Goal: Task Accomplishment & Management: Complete application form

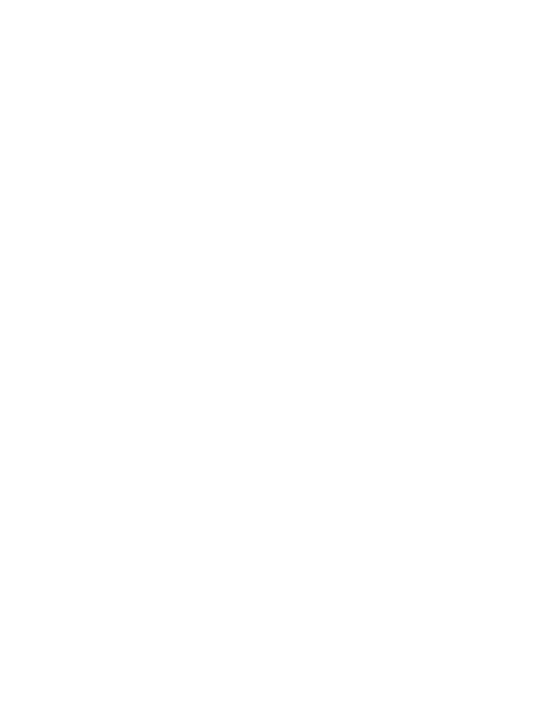
click at [0, 0] on slot "privacy voorwaarden" at bounding box center [0, 0] width 0 height 0
click at [228, 0] on main "Geslacht Man Vrouw [PERSON_NAME] [EMAIL_ADDRESS][DOMAIN_NAME] Sander Nationalit…" at bounding box center [266, 0] width 533 height 0
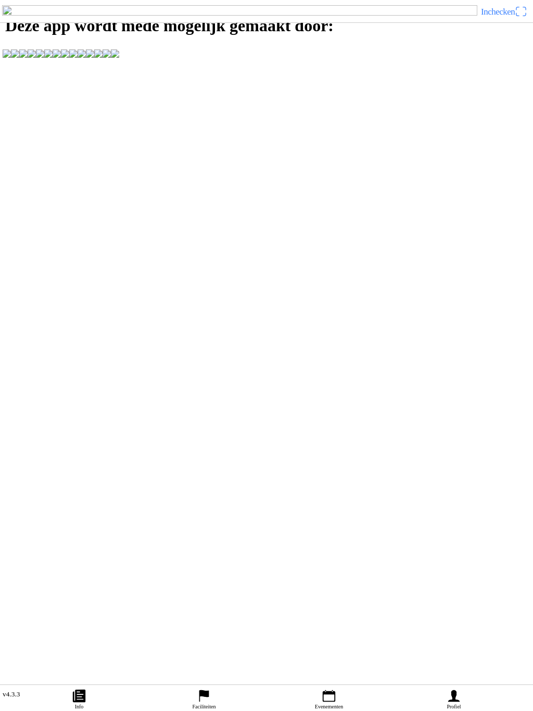
click at [459, 688] on icon "person" at bounding box center [454, 696] width 16 height 16
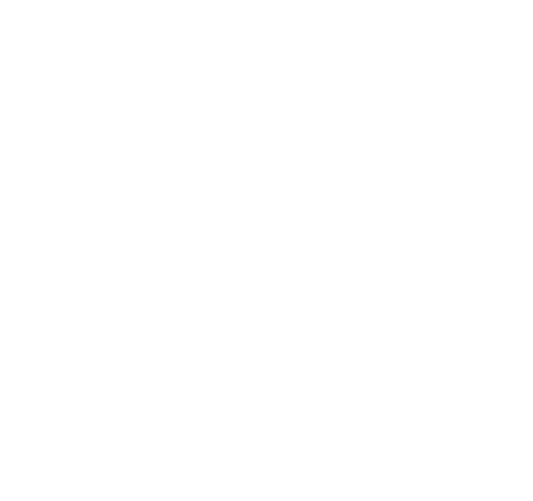
click at [332, 108] on span "Een account aanmaken" at bounding box center [266, 96] width 514 height 23
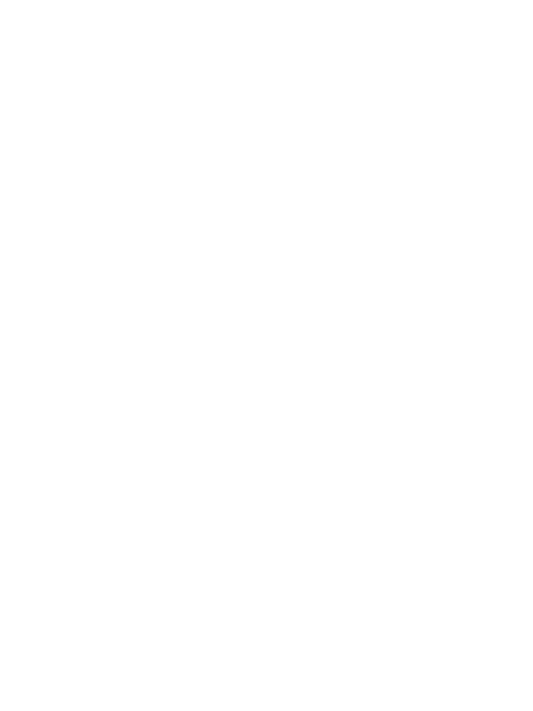
click at [296, 316] on span "Registreren" at bounding box center [266, 303] width 514 height 23
click at [0, 0] on slot "Terug naar inloggen" at bounding box center [0, 0] width 0 height 0
click at [321, 108] on span "Een account aanmaken" at bounding box center [266, 96] width 514 height 23
click at [87, 56] on button "button" at bounding box center [270, 44] width 524 height 22
click at [92, 101] on input "text" at bounding box center [268, 90] width 520 height 21
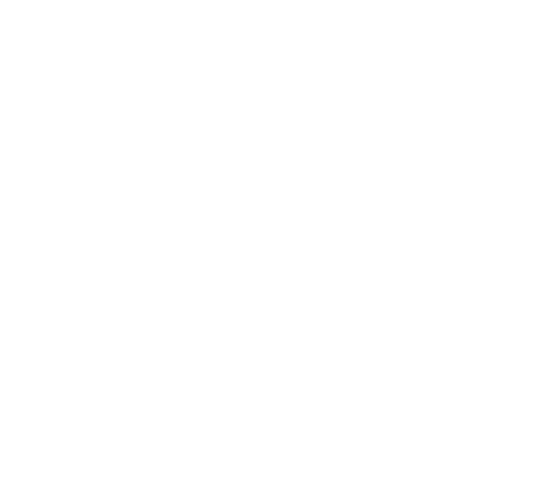
type input "Sander"
click at [51, 124] on input "text" at bounding box center [268, 113] width 520 height 21
type input "[PERSON_NAME]"
click at [36, 147] on input "email" at bounding box center [268, 136] width 520 height 21
type input "[EMAIL_ADDRESS][DOMAIN_NAME]"
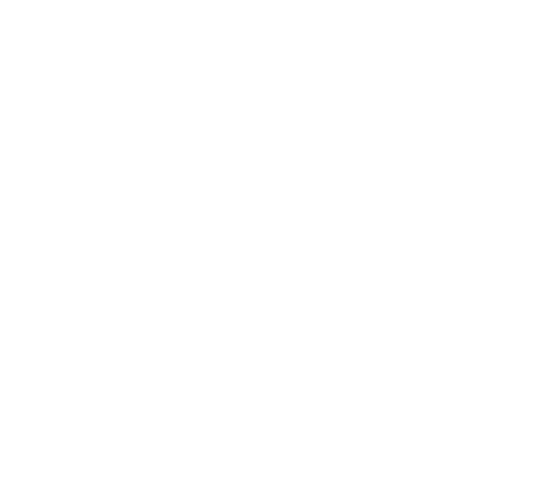
click at [43, 170] on input "email" at bounding box center [268, 159] width 520 height 21
click at [67, 216] on button "button" at bounding box center [270, 205] width 524 height 22
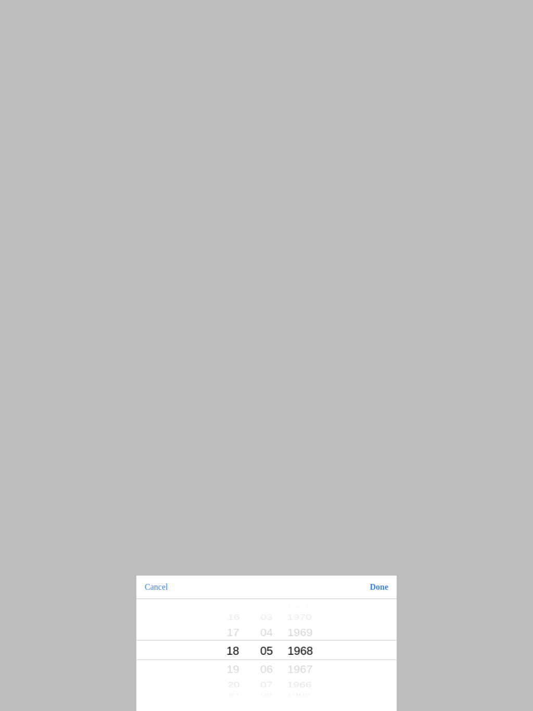
click at [381, 589] on button "Done" at bounding box center [378, 586] width 35 height 23
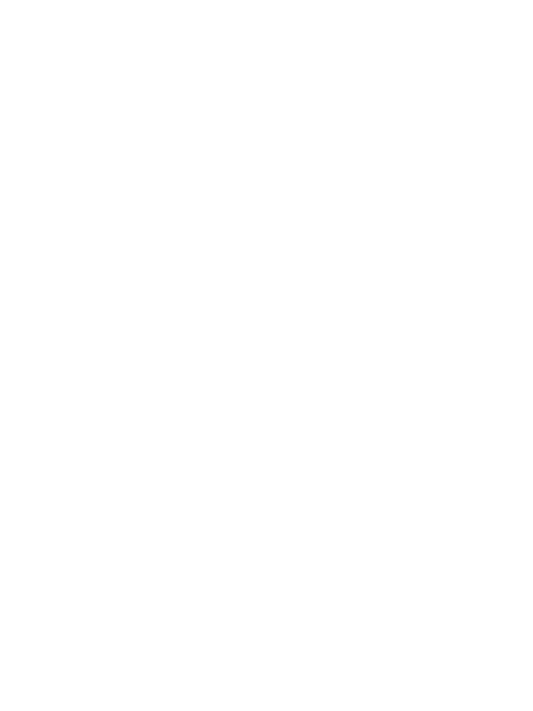
type input "Sander"
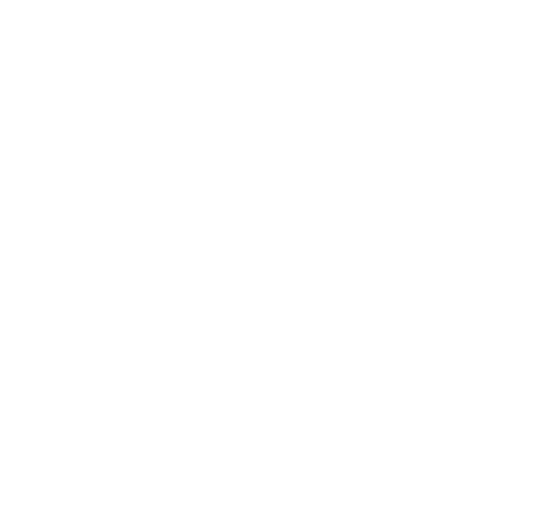
click at [315, 316] on span "Registreren" at bounding box center [266, 303] width 514 height 23
